Goal: Check status

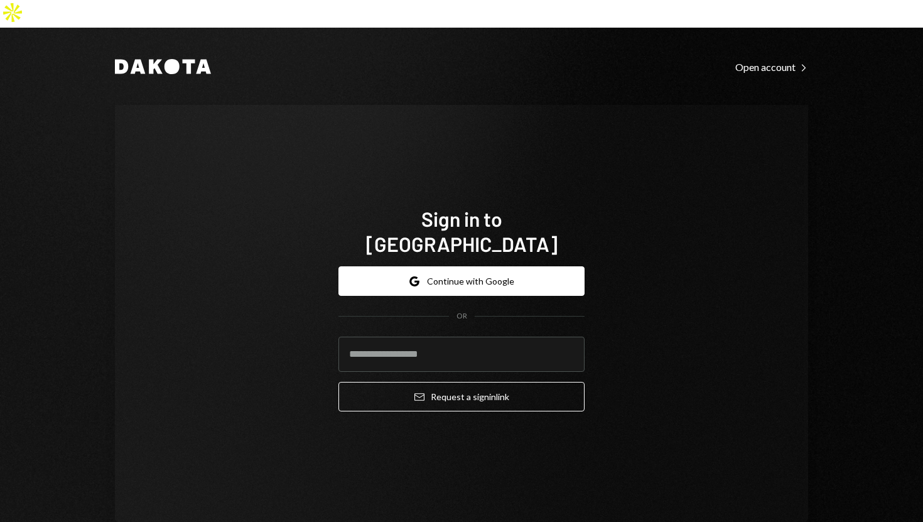
type input "**********"
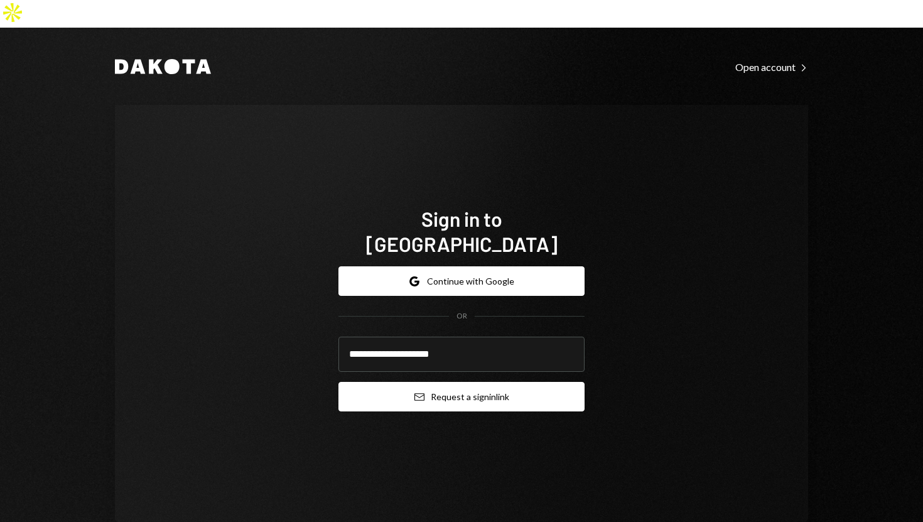
click at [361, 382] on button "Email Request a sign in link" at bounding box center [461, 397] width 246 height 30
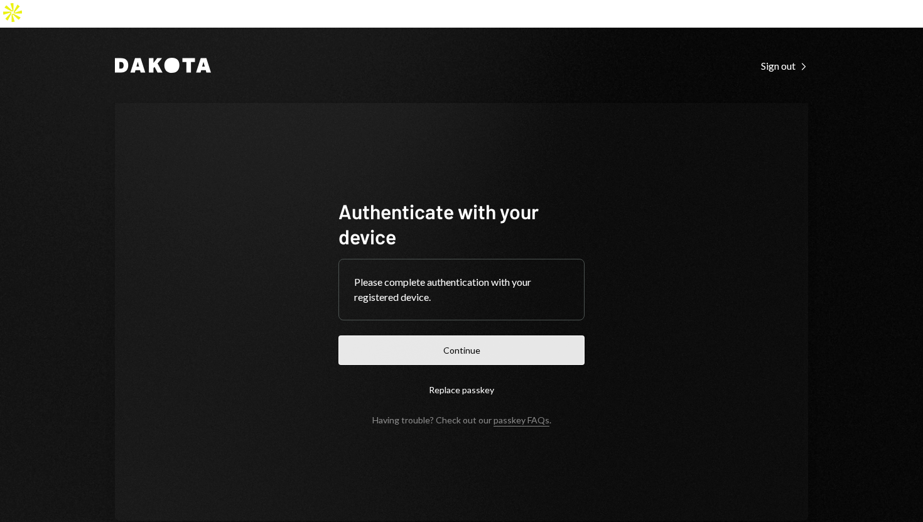
click at [426, 335] on button "Continue" at bounding box center [461, 350] width 246 height 30
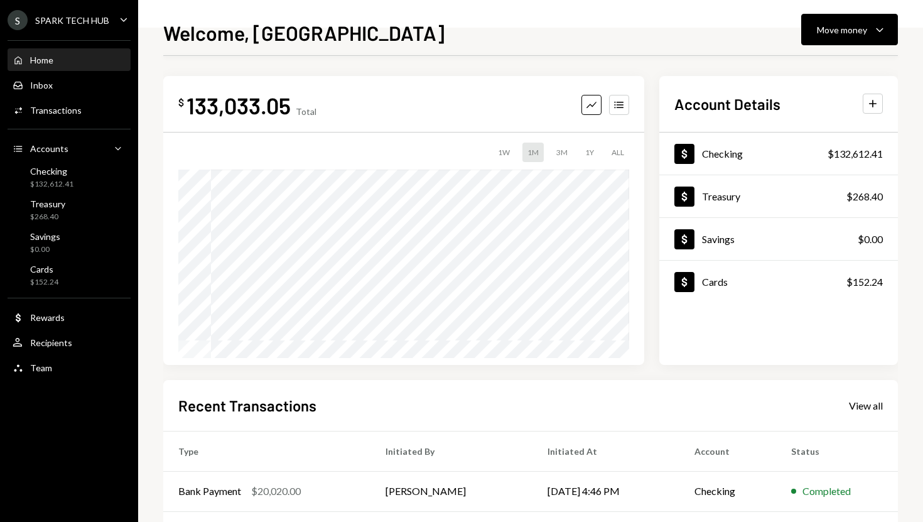
scroll to position [175, 0]
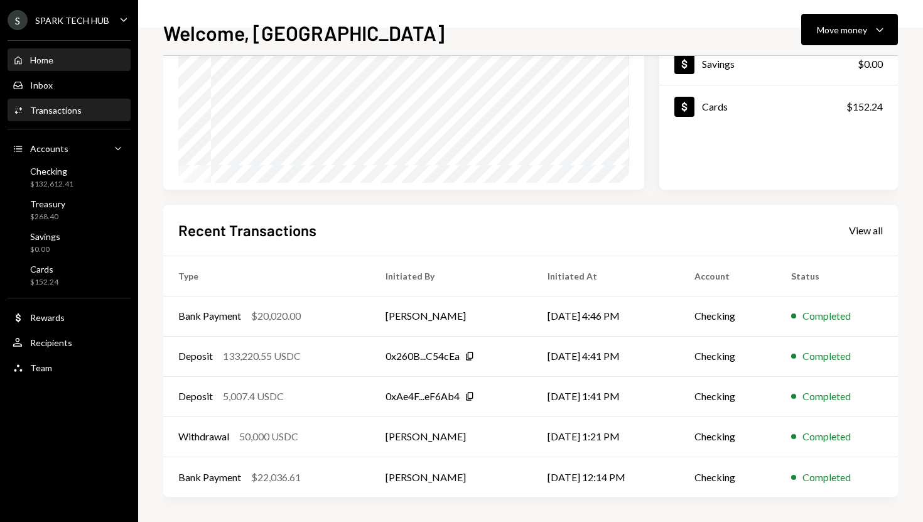
click at [82, 112] on div "Activities Transactions" at bounding box center [69, 110] width 113 height 11
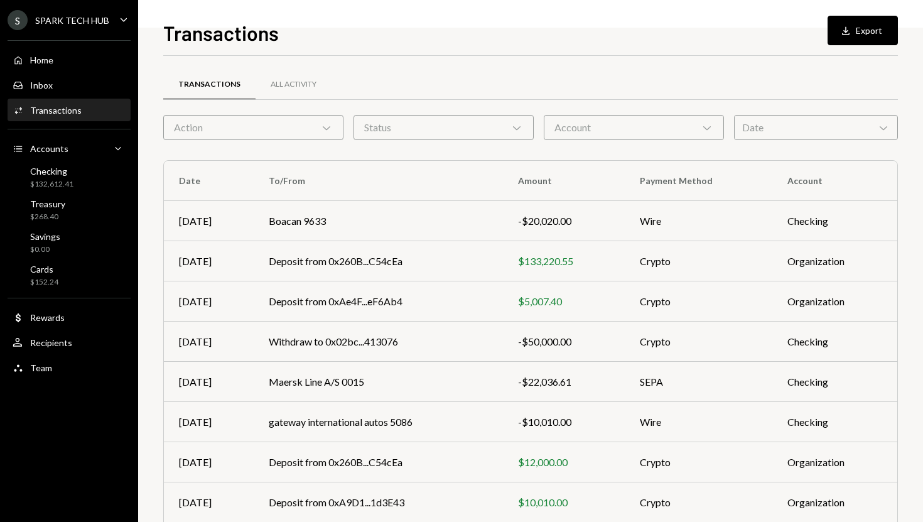
click at [291, 127] on div "Action Chevron Down" at bounding box center [253, 127] width 180 height 25
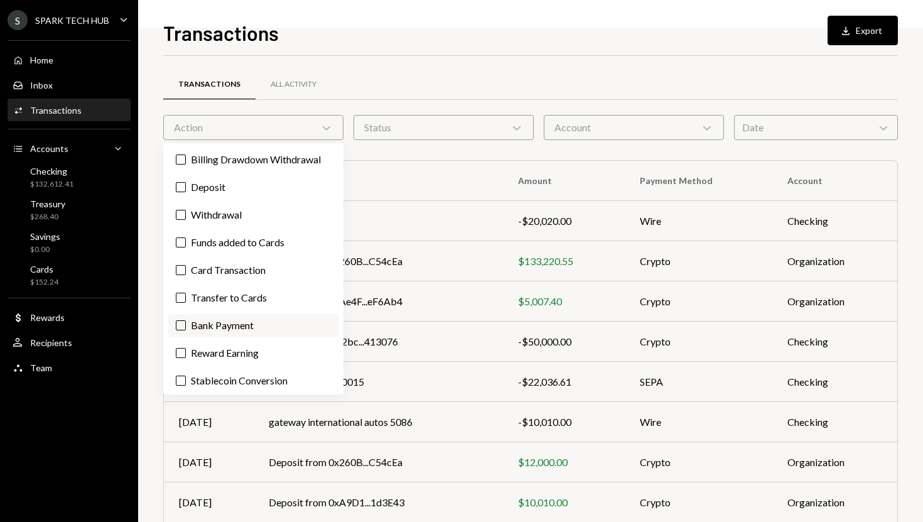
click at [186, 323] on label "Bank Payment" at bounding box center [253, 325] width 170 height 23
click at [186, 323] on button "Bank Payment" at bounding box center [181, 325] width 10 height 10
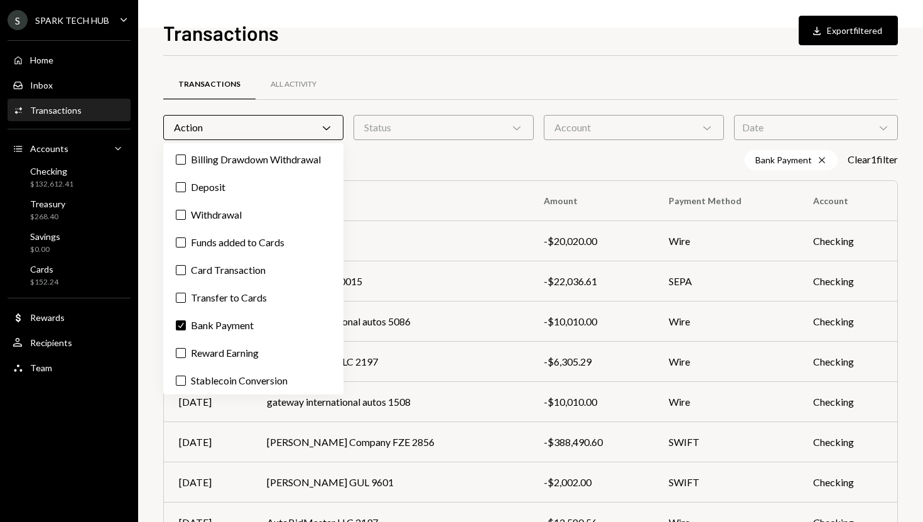
click at [147, 322] on div "Transactions Download Export filtered Transactions All Activity Action Chevron …" at bounding box center [530, 261] width 785 height 522
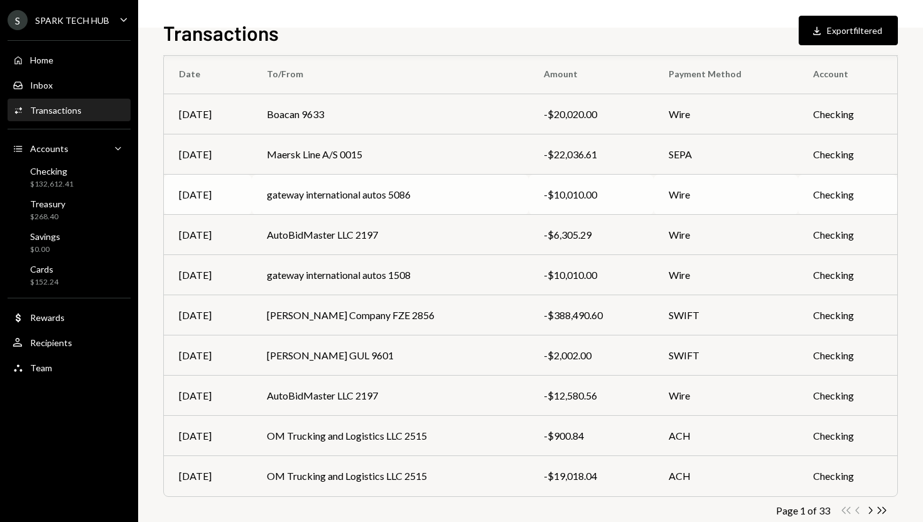
scroll to position [154, 0]
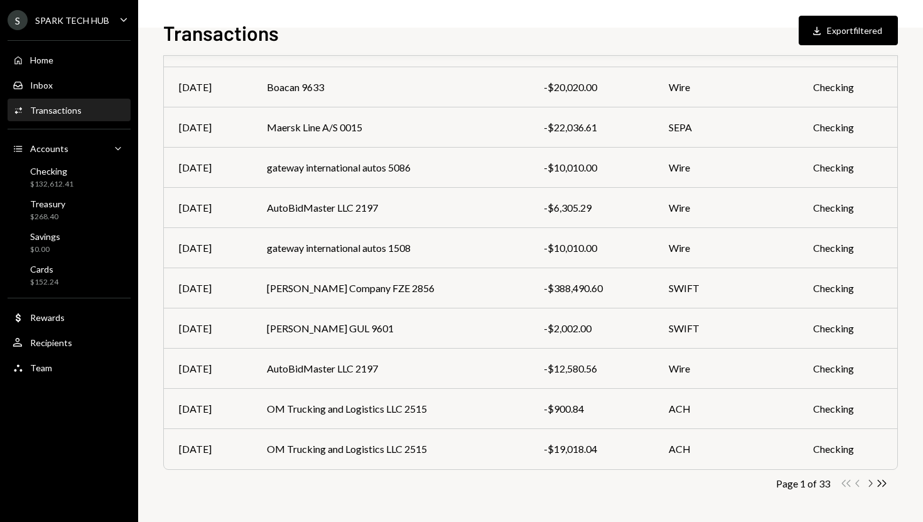
click at [866, 481] on icon "Chevron Right" at bounding box center [870, 483] width 12 height 12
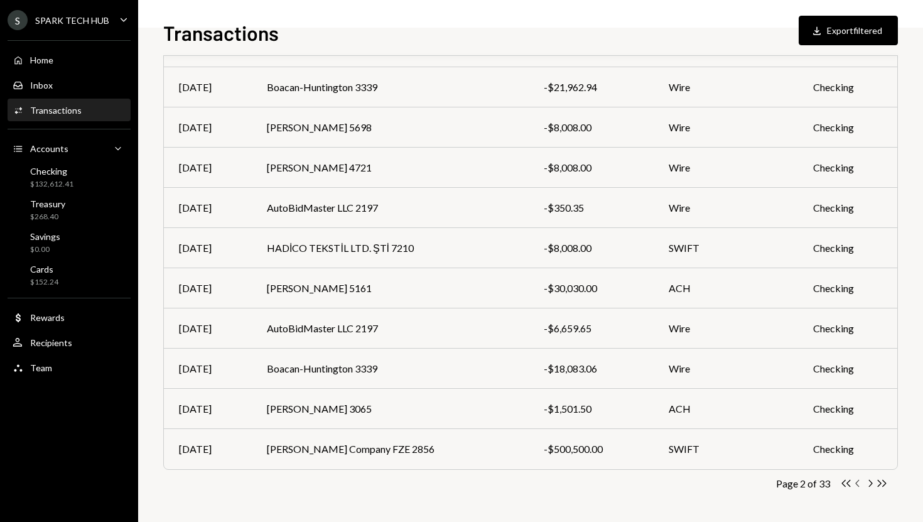
click at [856, 483] on icon "button" at bounding box center [857, 483] width 4 height 7
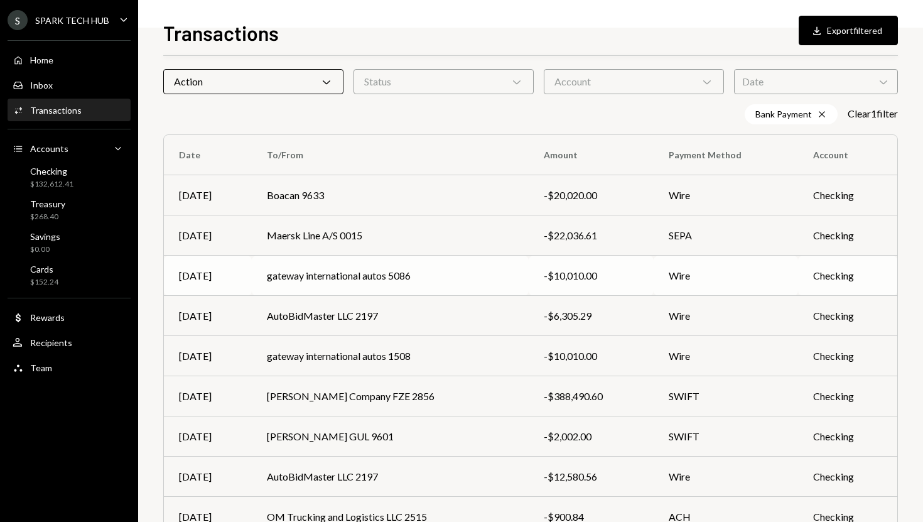
scroll to position [41, 0]
